Goal: Information Seeking & Learning: Learn about a topic

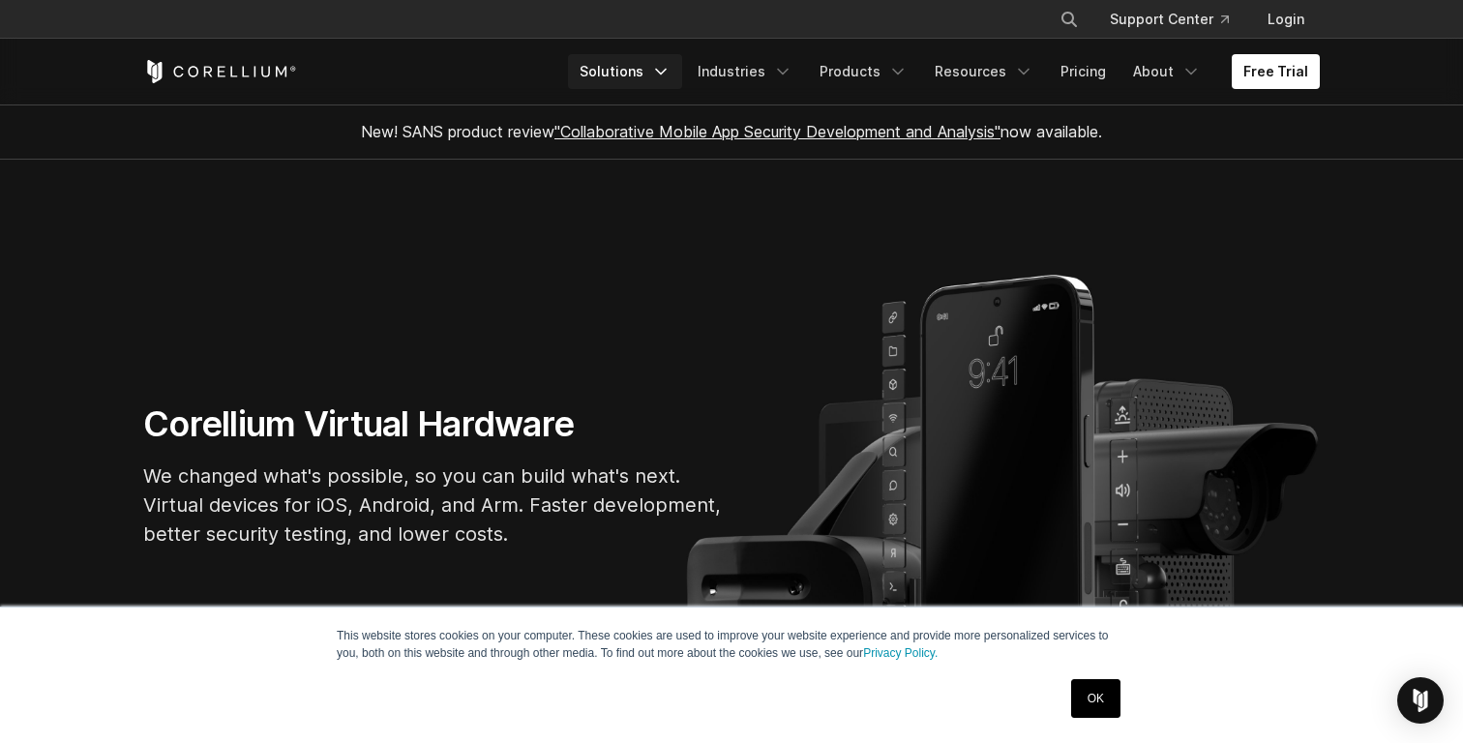
click at [667, 79] on icon "Navigation Menu" at bounding box center [660, 71] width 19 height 19
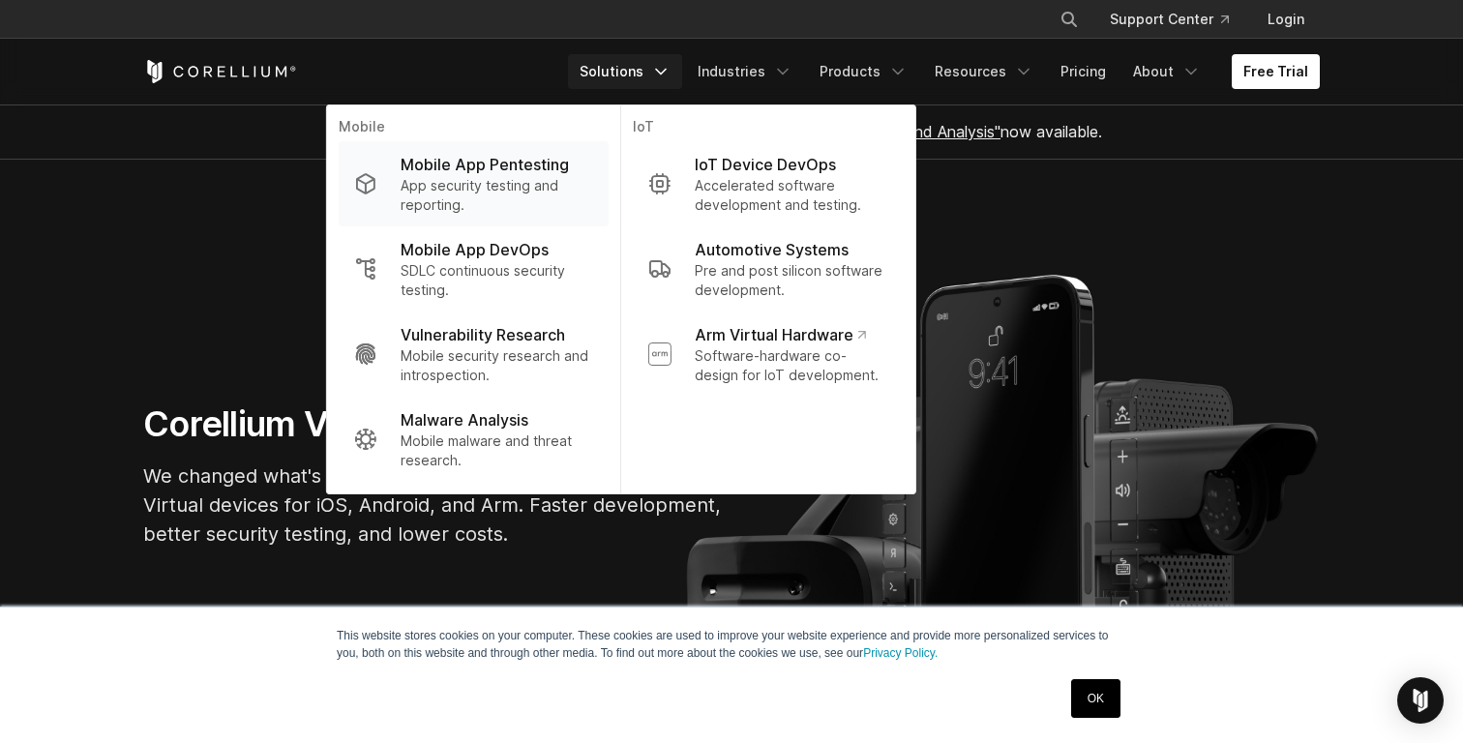
click at [569, 175] on p "Mobile App Pentesting" at bounding box center [485, 164] width 168 height 23
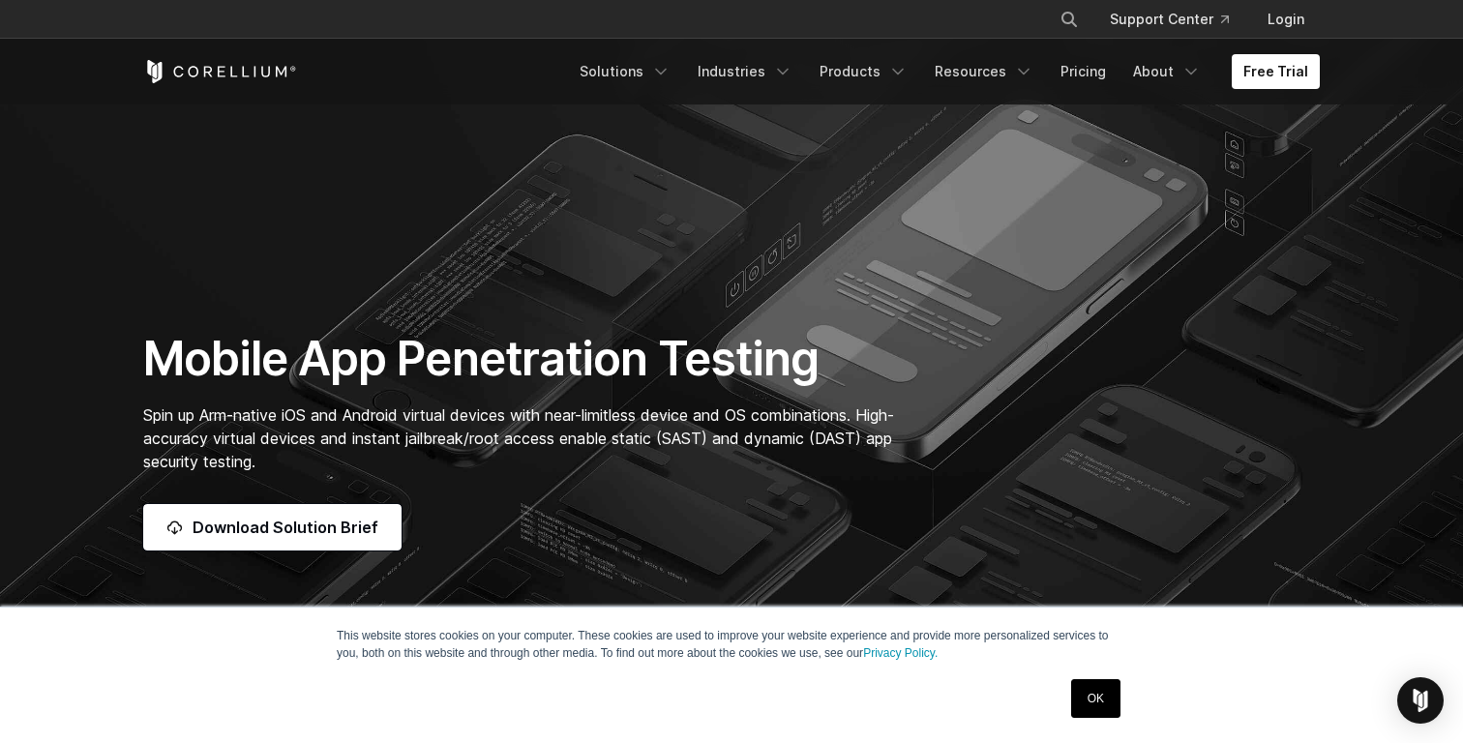
scroll to position [340, 0]
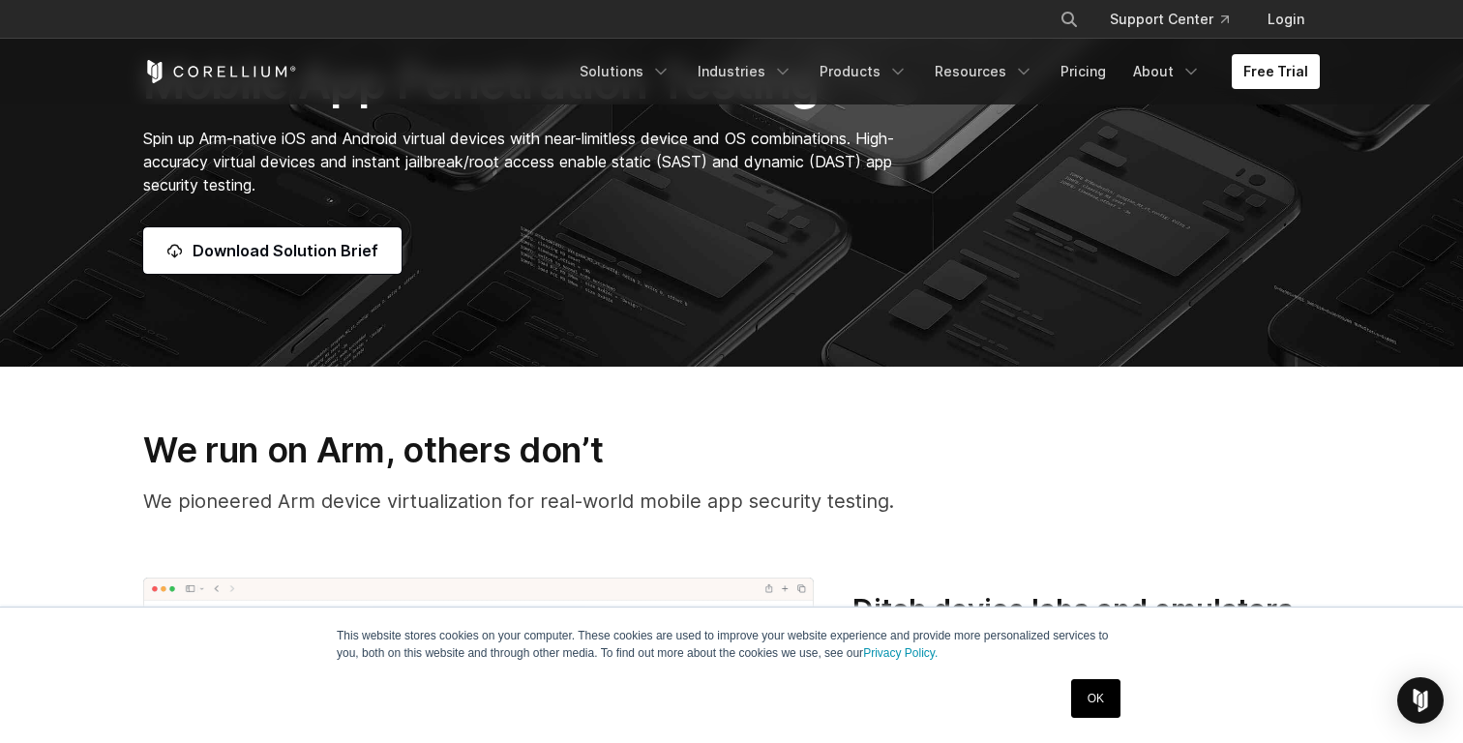
click at [1113, 702] on link "OK" at bounding box center [1095, 698] width 49 height 39
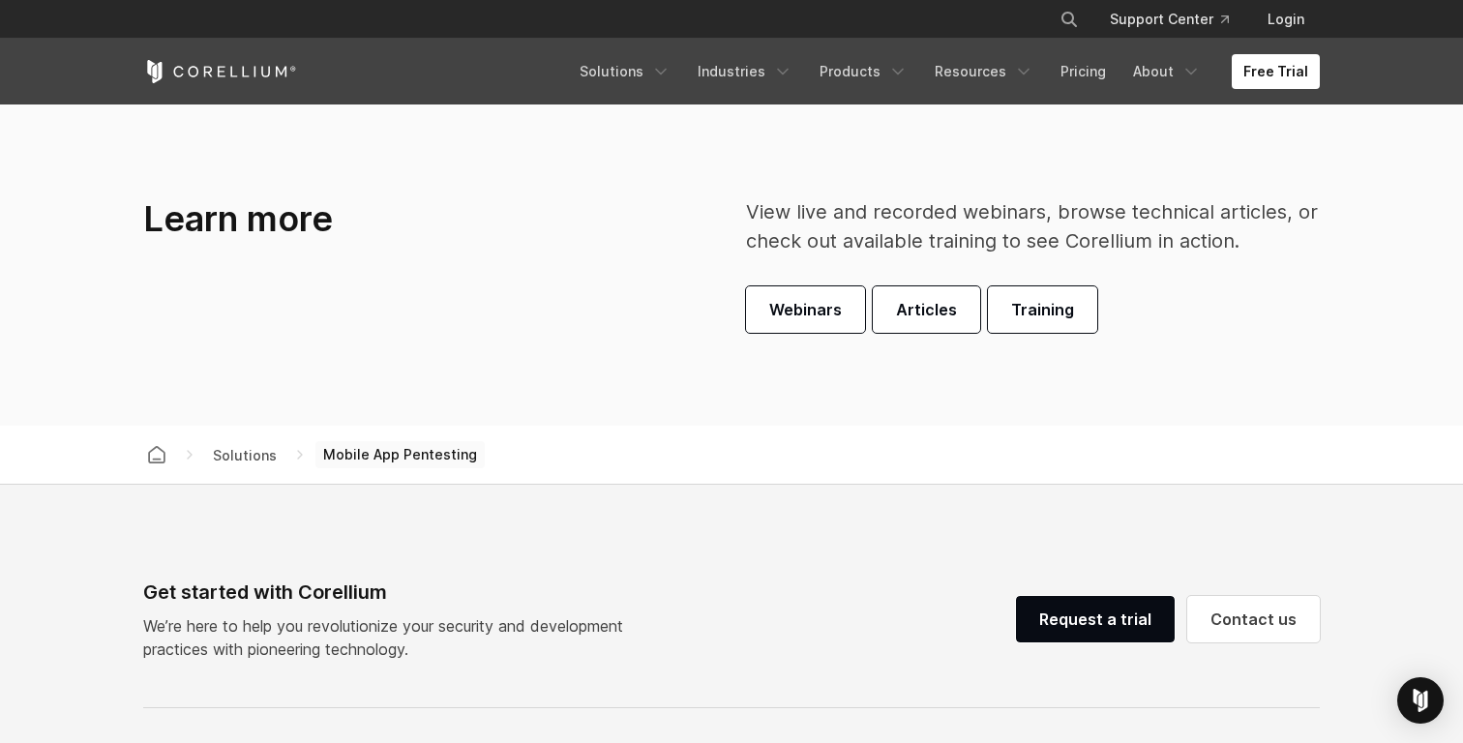
scroll to position [5562, 0]
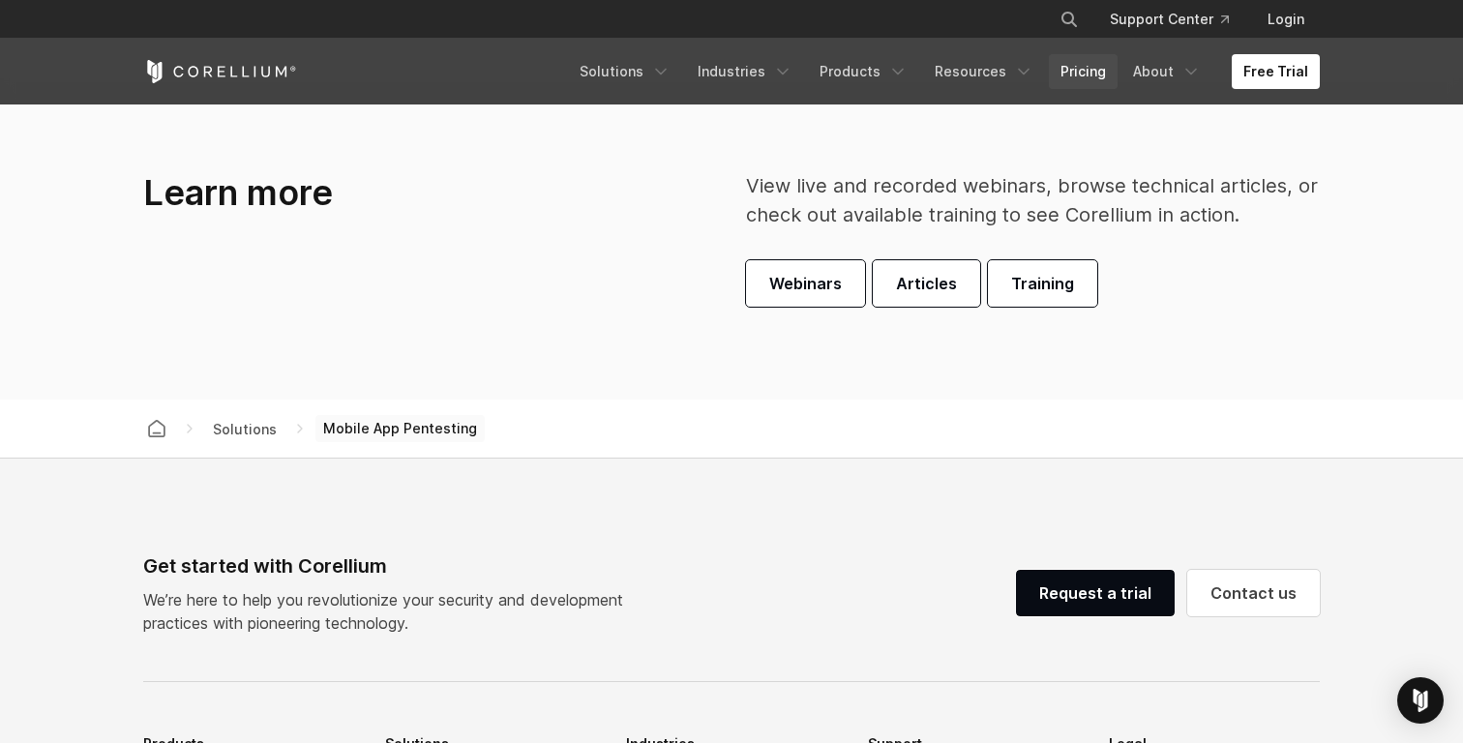
click at [1093, 72] on link "Pricing" at bounding box center [1083, 71] width 69 height 35
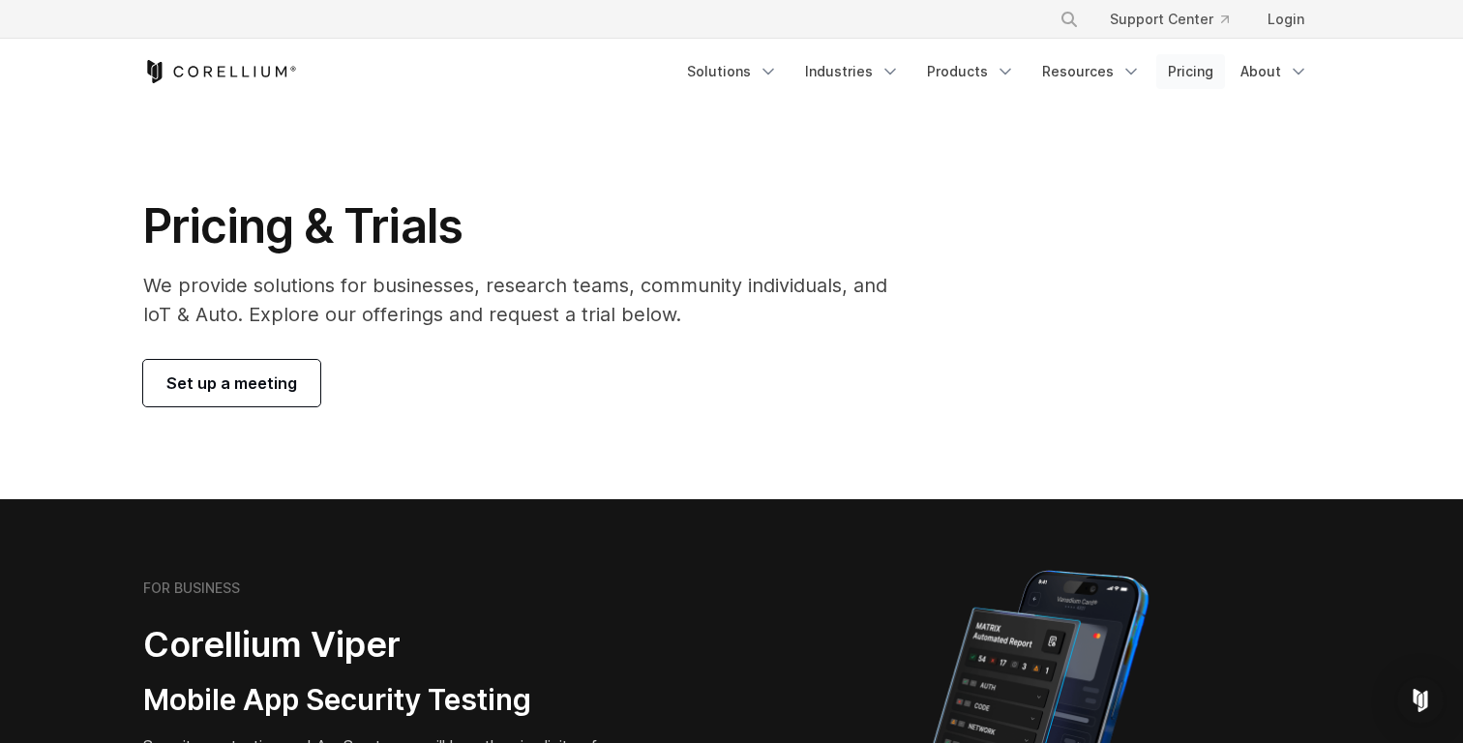
click at [1182, 61] on link "Pricing" at bounding box center [1191, 71] width 69 height 35
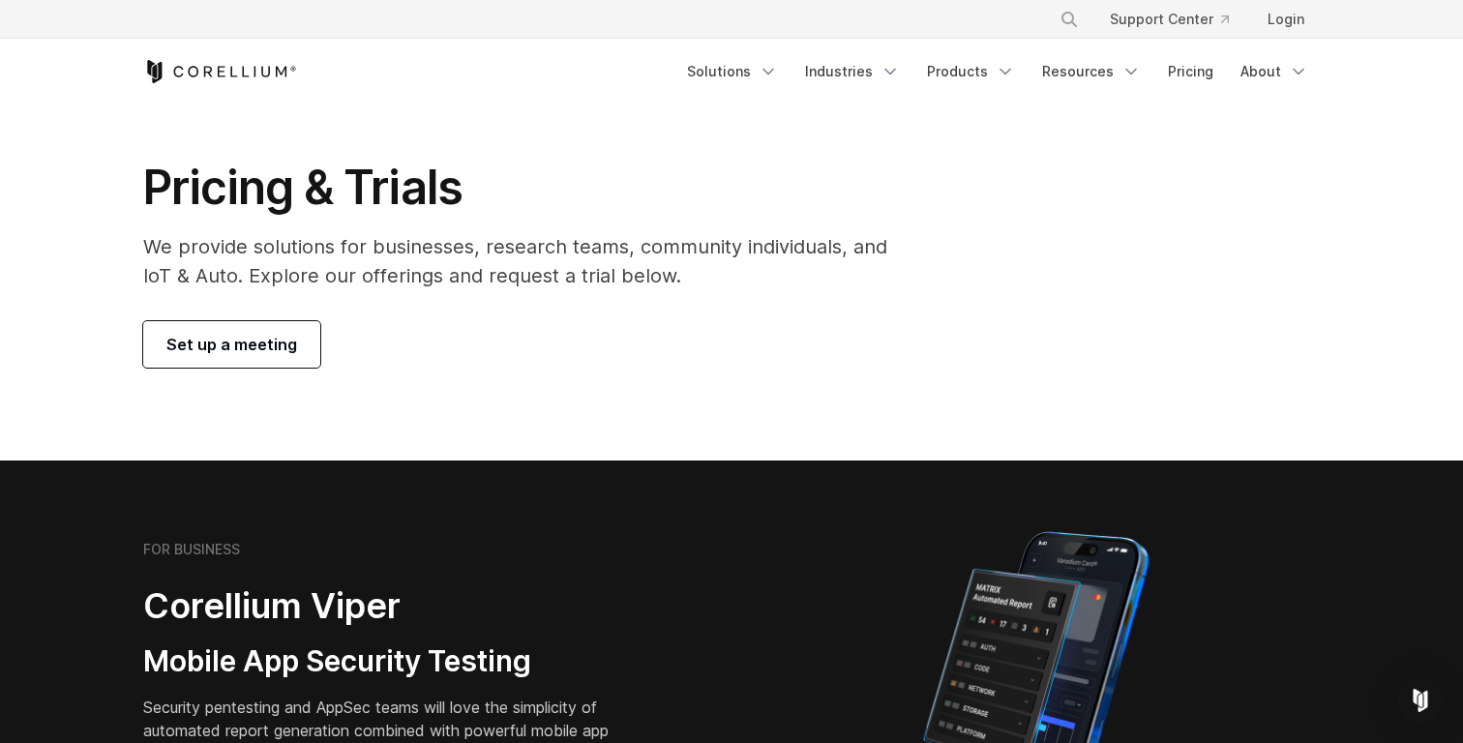
scroll to position [61, 0]
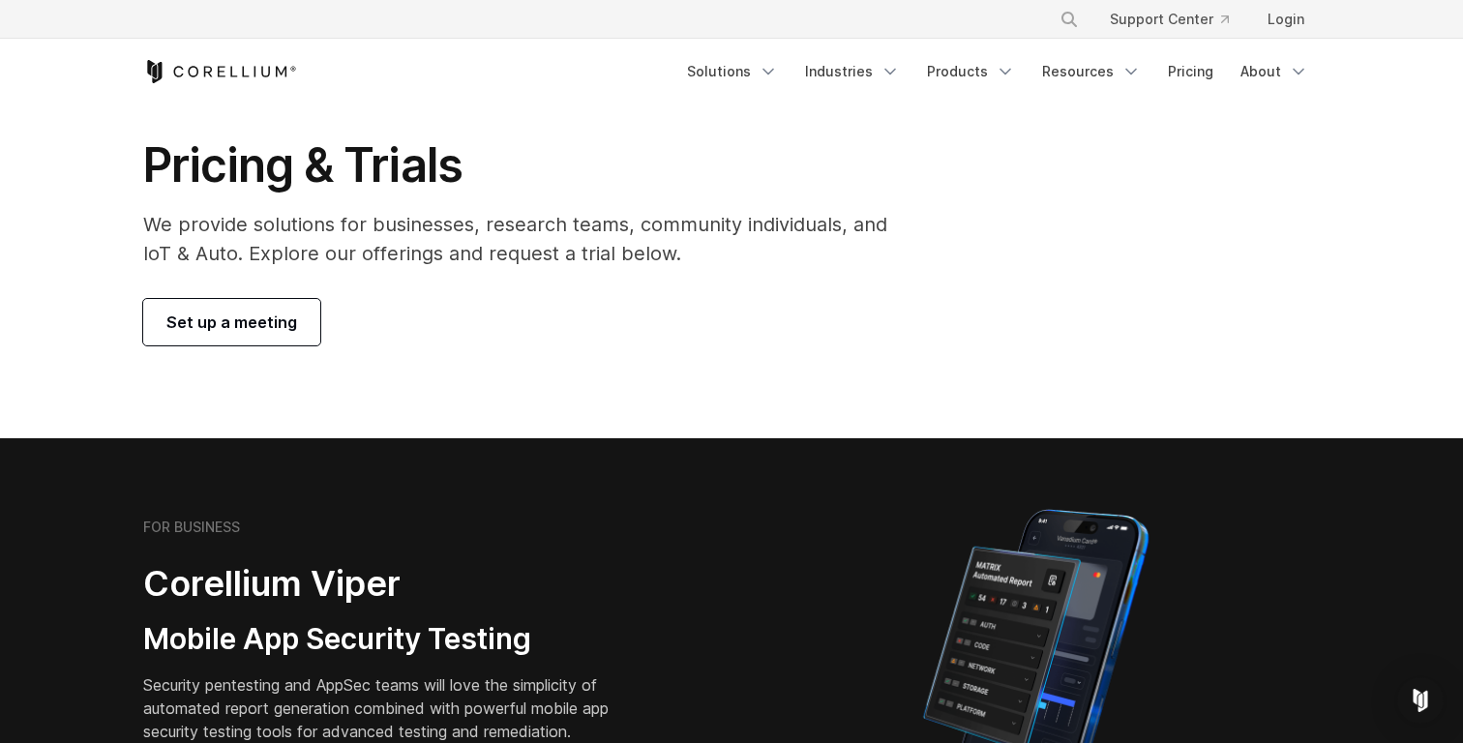
click at [240, 308] on link "Set up a meeting" at bounding box center [231, 322] width 177 height 46
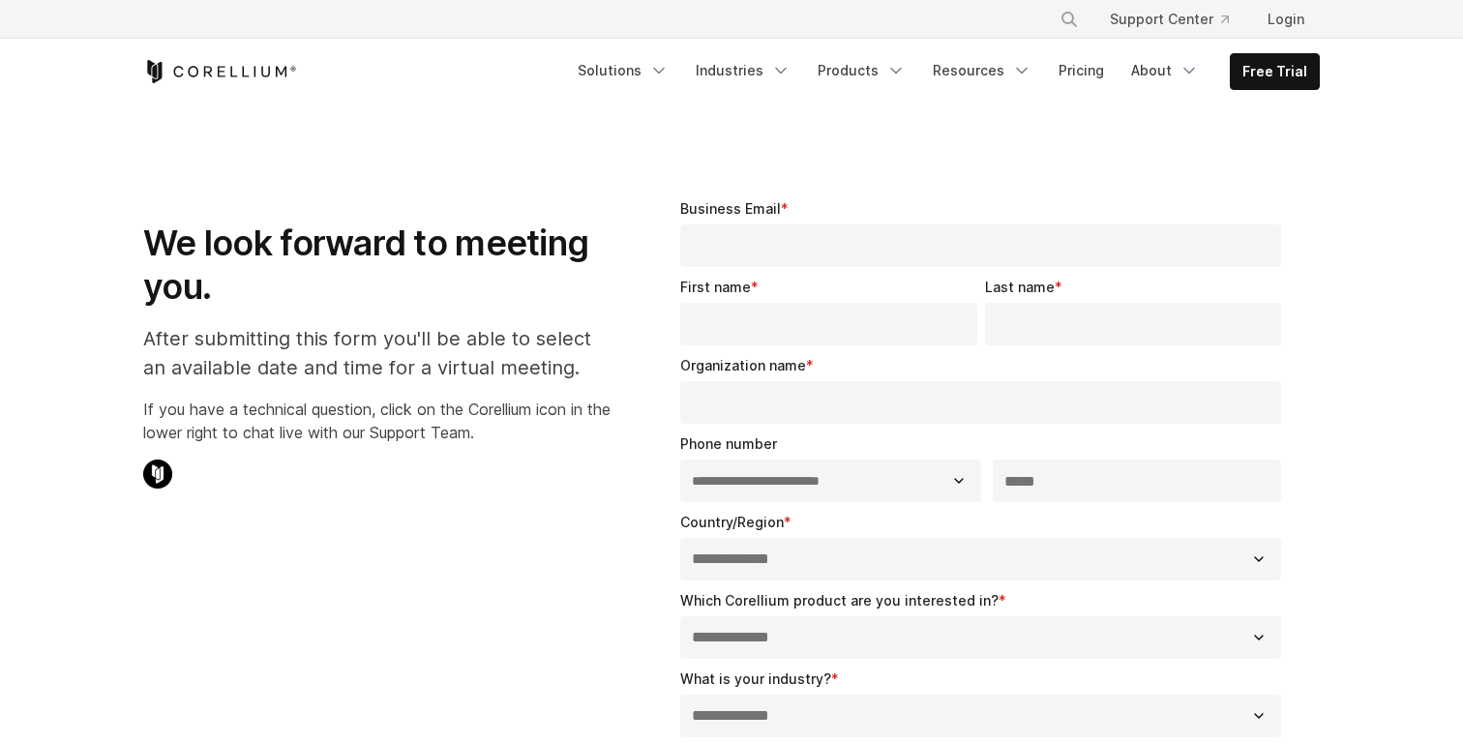
select select "**"
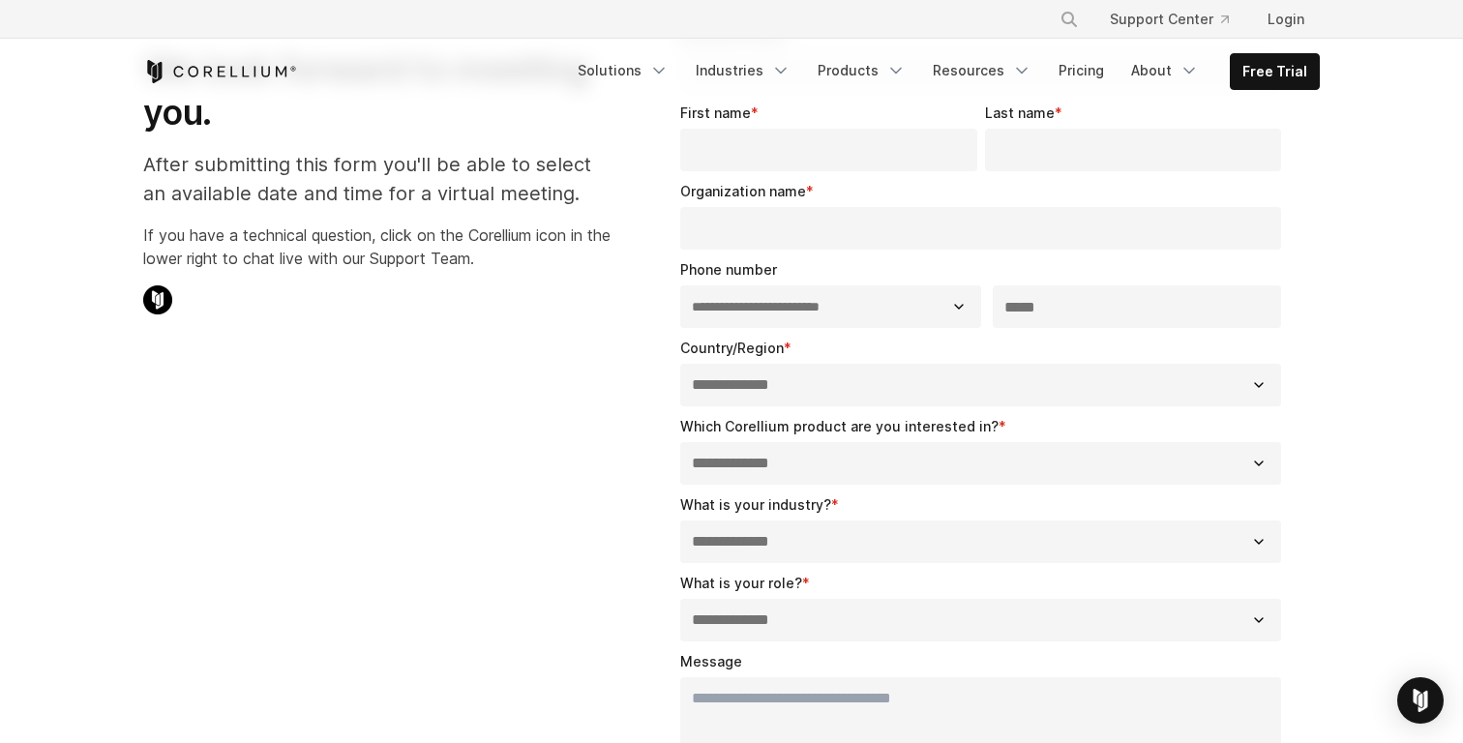
scroll to position [198, 0]
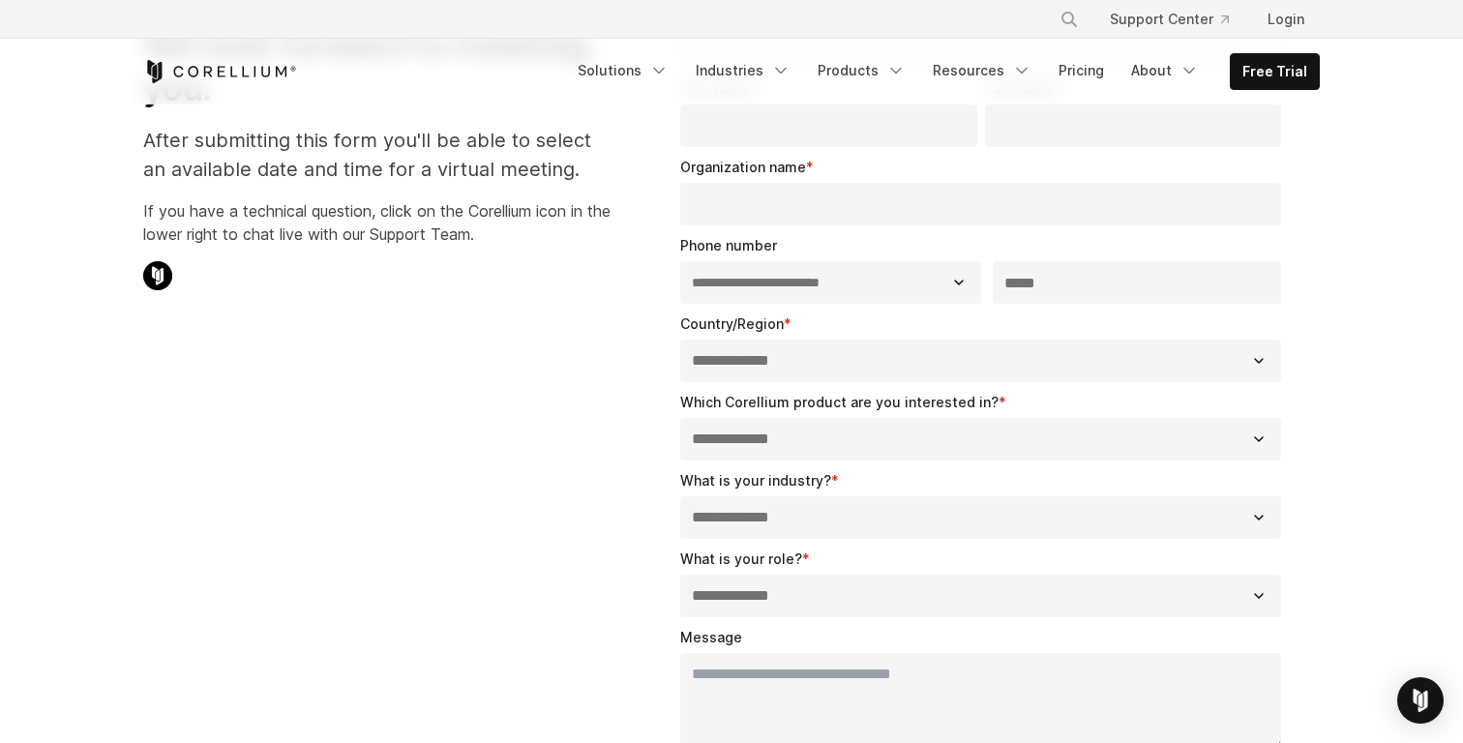
click at [714, 428] on select "**********" at bounding box center [980, 439] width 601 height 43
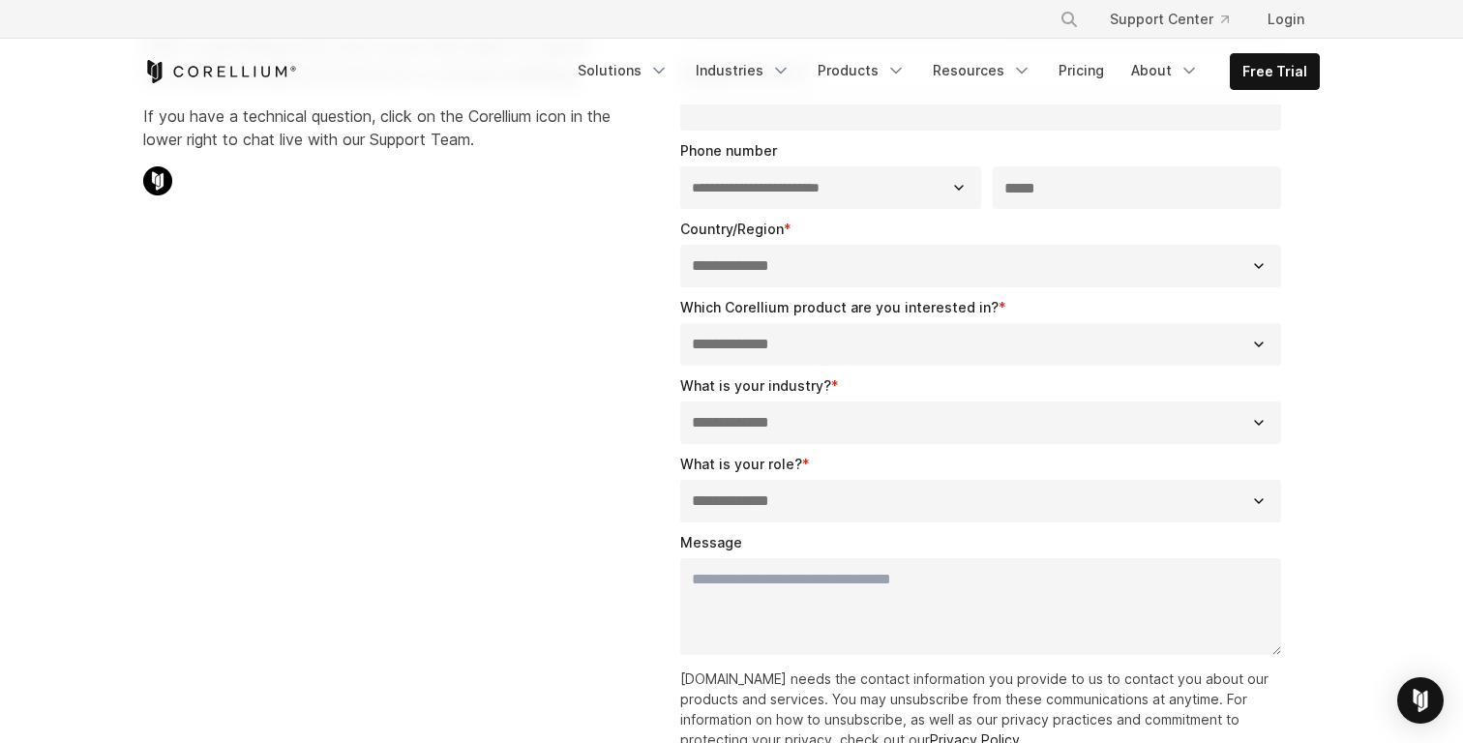
scroll to position [229, 0]
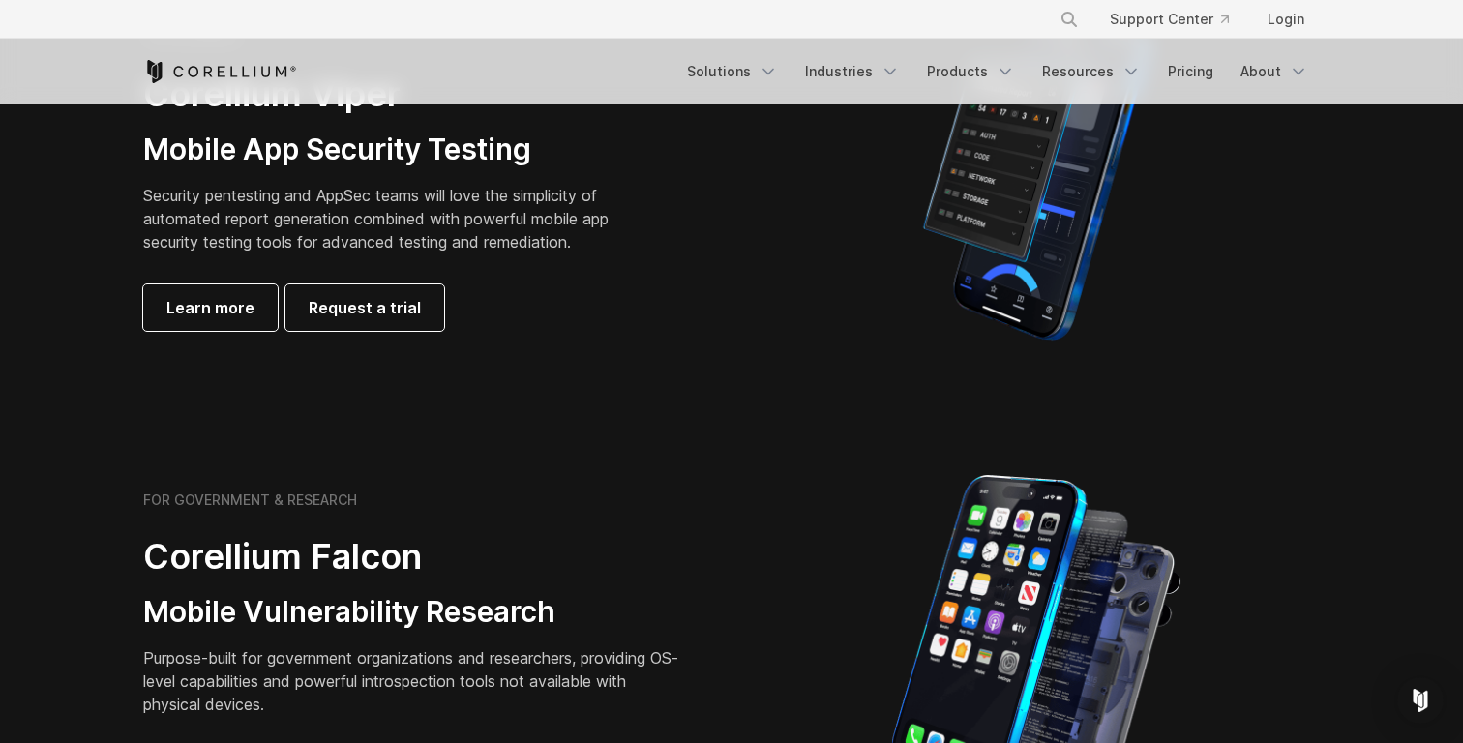
scroll to position [425, 0]
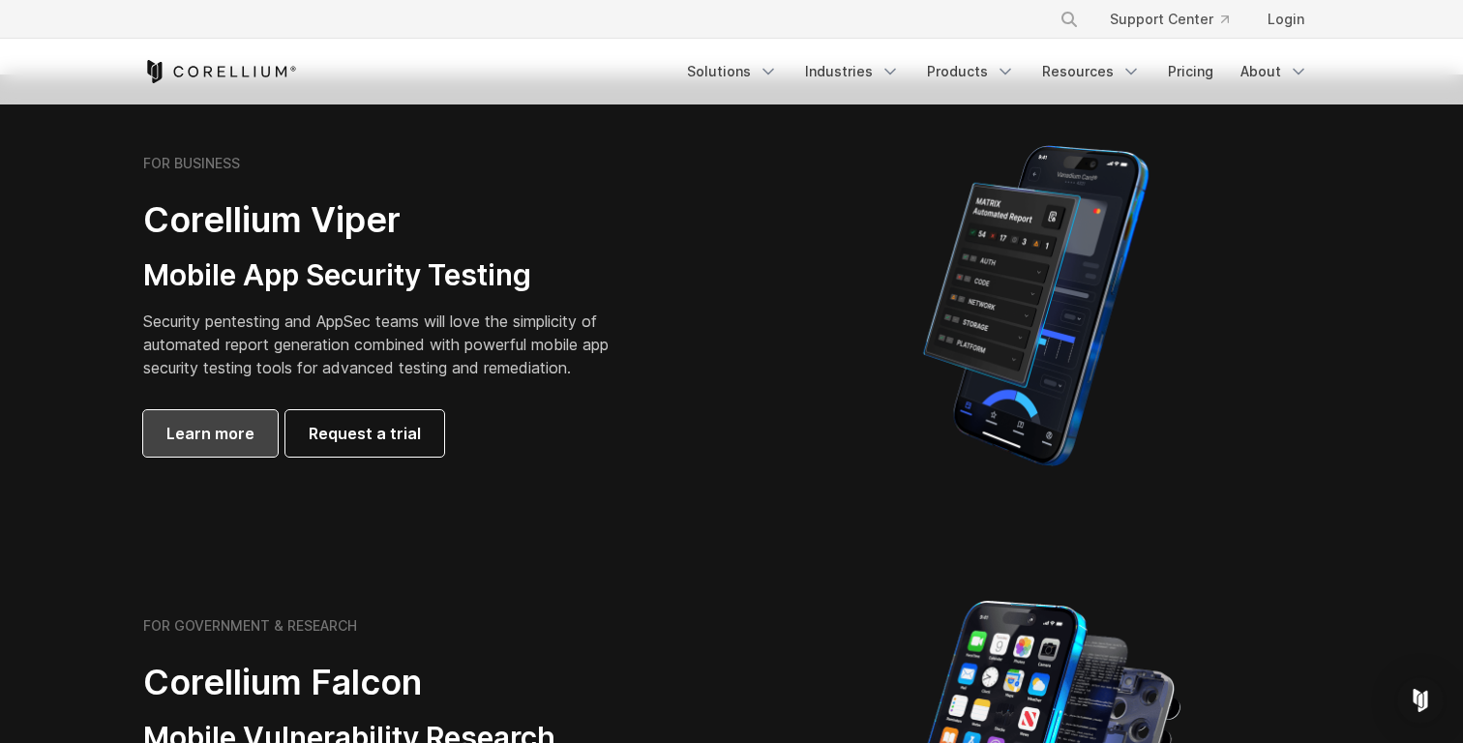
click at [235, 435] on span "Learn more" at bounding box center [210, 433] width 88 height 23
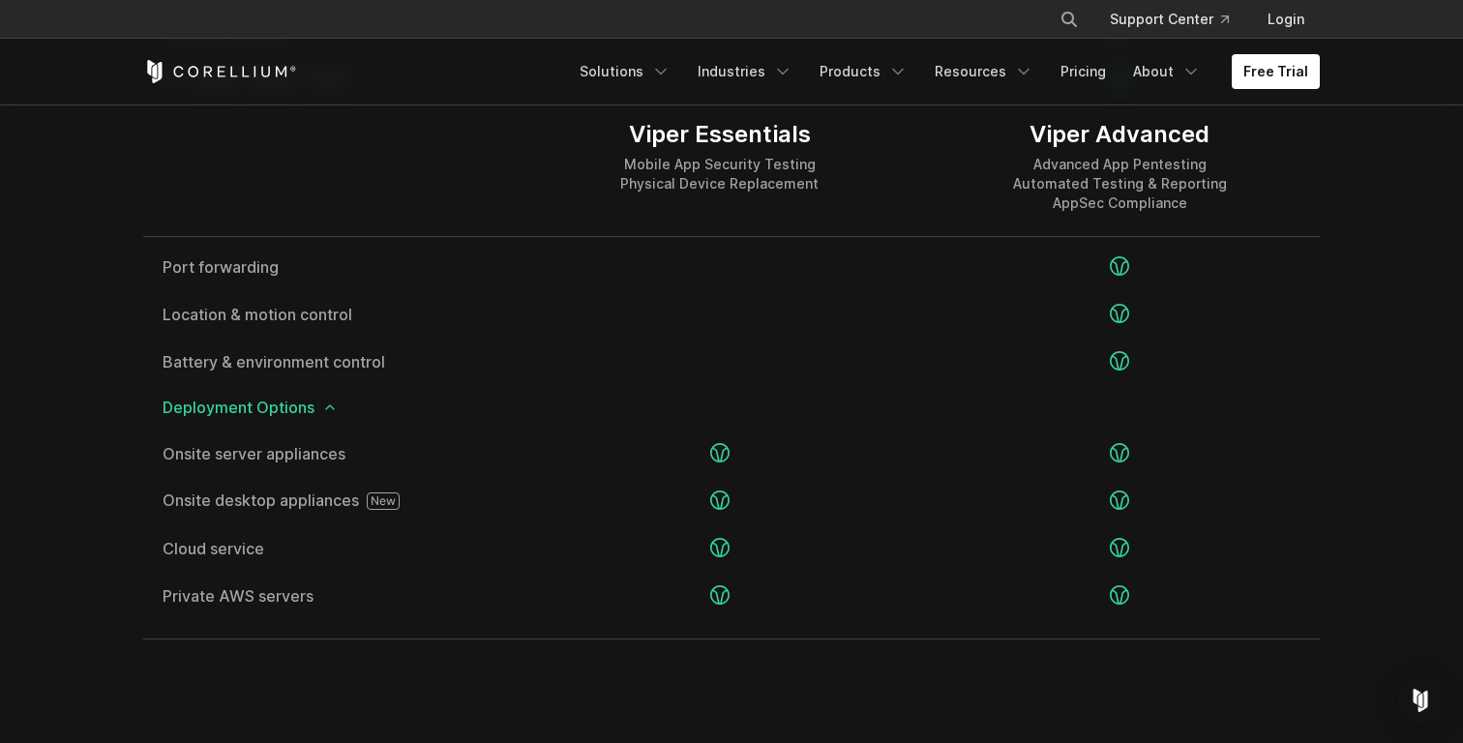
scroll to position [3766, 0]
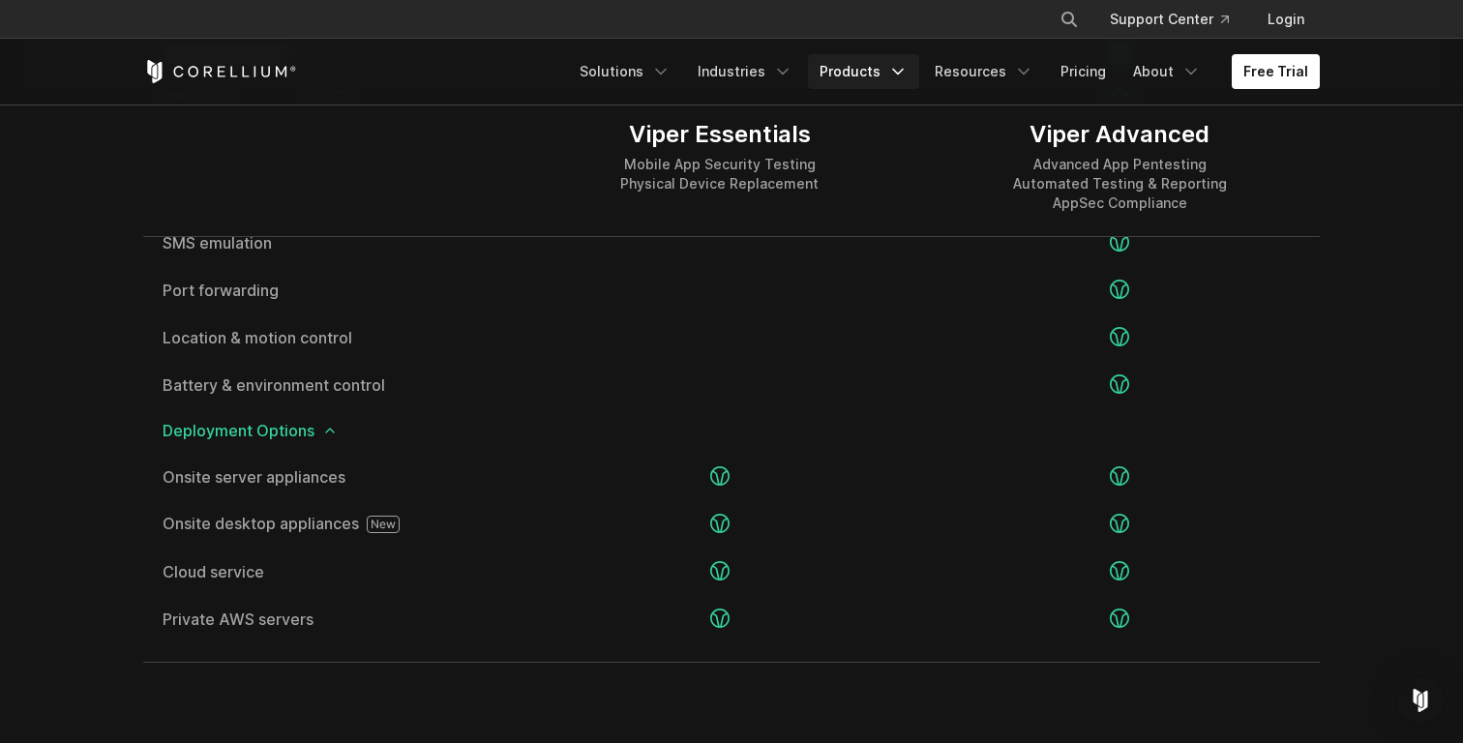
click at [859, 66] on link "Products" at bounding box center [863, 71] width 111 height 35
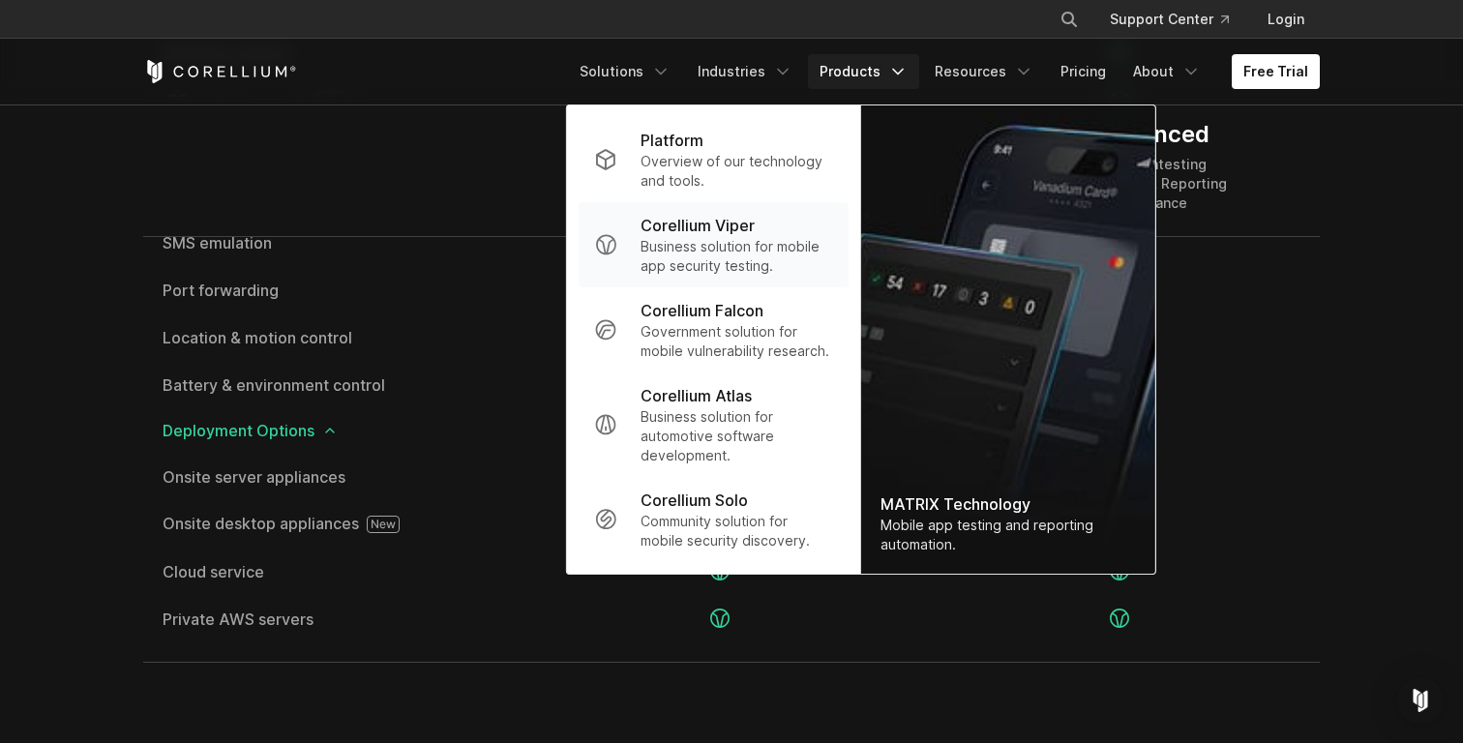
click at [809, 238] on p "Business solution for mobile app security testing." at bounding box center [737, 256] width 193 height 39
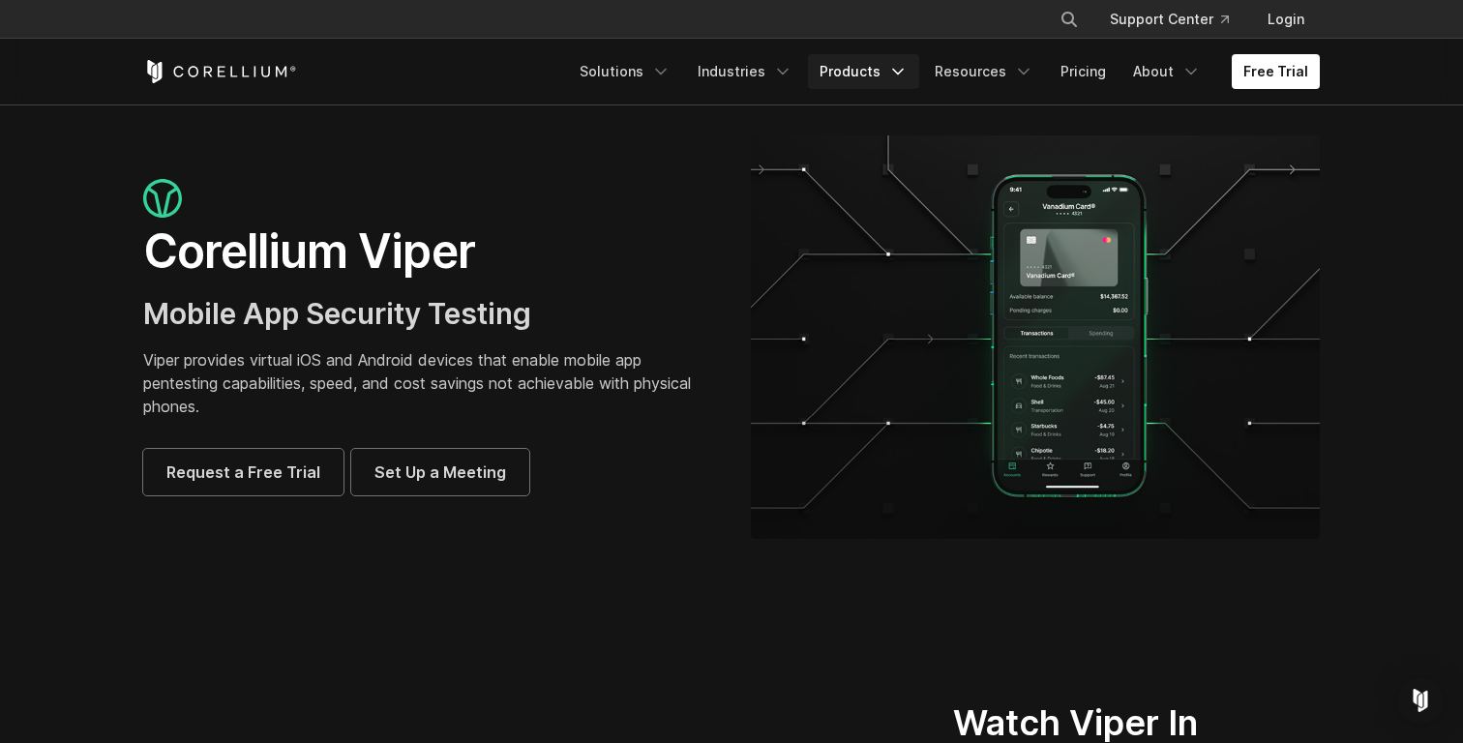
click at [873, 64] on link "Products" at bounding box center [863, 71] width 111 height 35
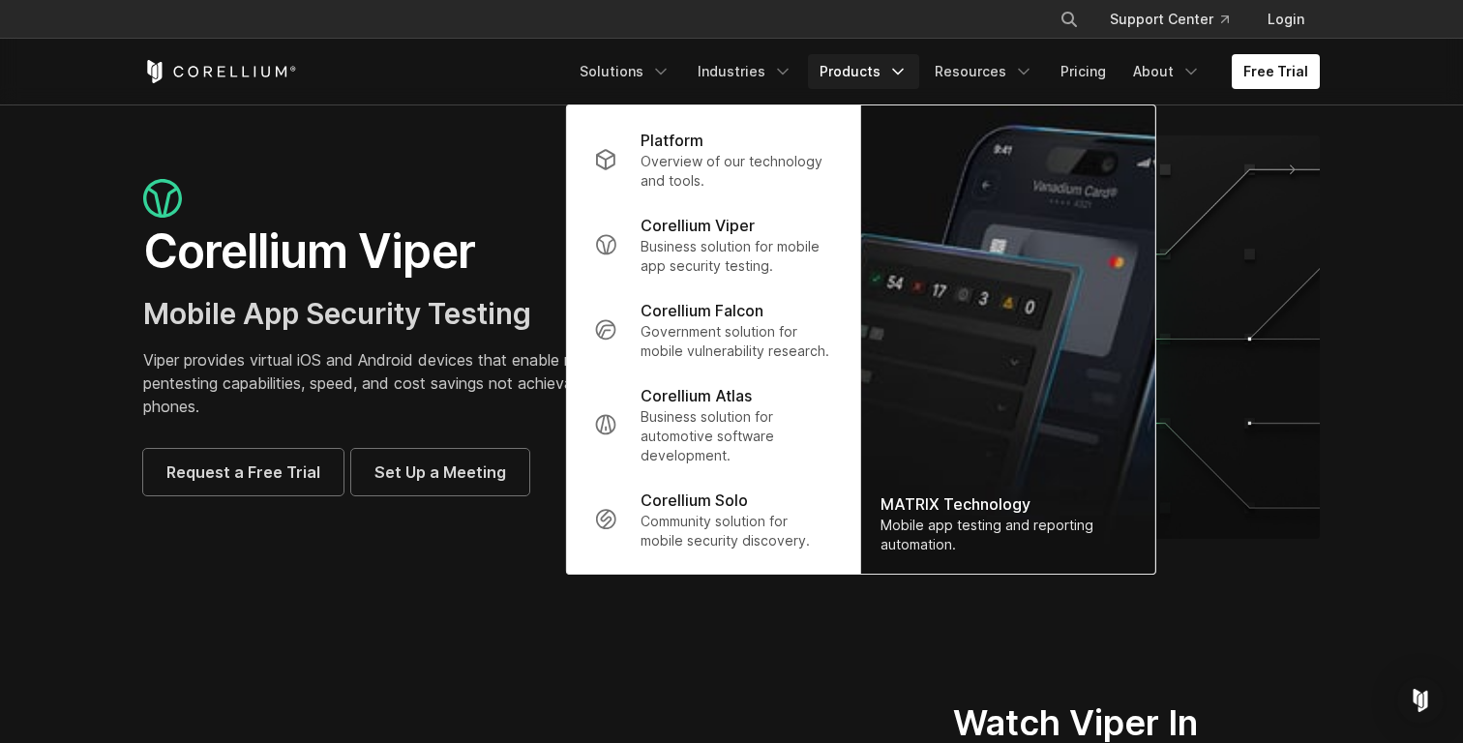
click at [70, 563] on section "Corellium Viper Mobile App Security Testing Viper provides virtual iOS and Andr…" at bounding box center [731, 345] width 1463 height 481
